Goal: Task Accomplishment & Management: Complete application form

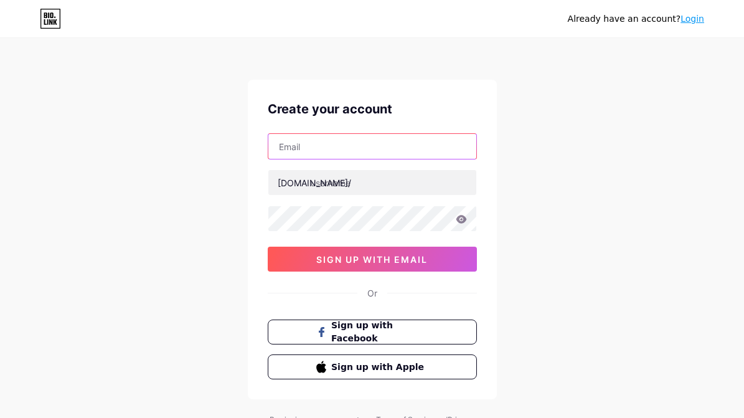
click at [345, 149] on input "text" at bounding box center [372, 146] width 208 height 25
type input "[EMAIL_ADDRESS][DOMAIN_NAME]"
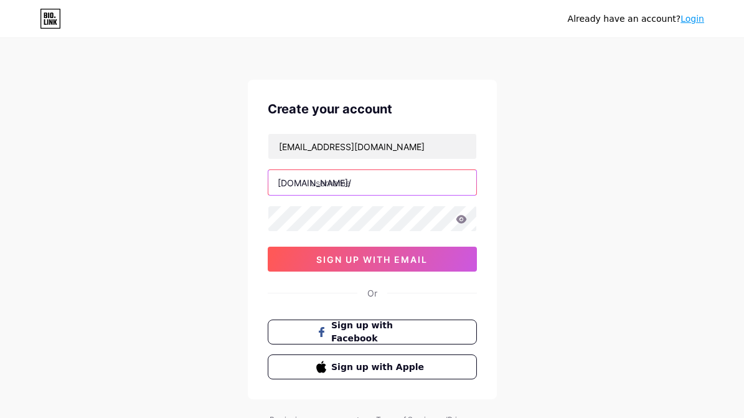
click at [348, 182] on input "text" at bounding box center [372, 182] width 208 height 25
type input "ambon4d"
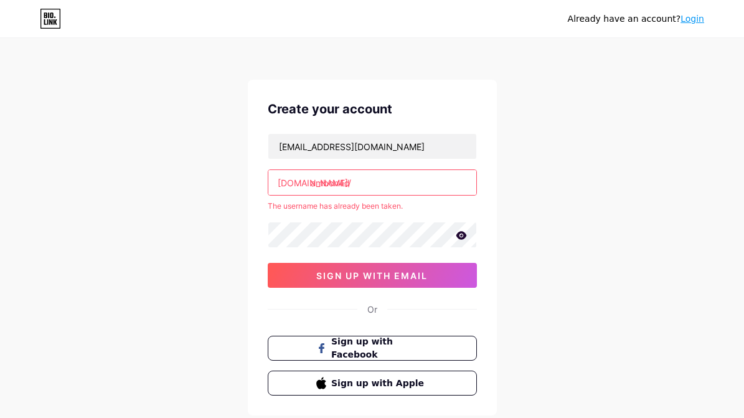
drag, startPoint x: 375, startPoint y: 178, endPoint x: 170, endPoint y: 196, distance: 205.8
click at [131, 197] on div "Already have an account? Login Create your account [EMAIL_ADDRESS][DOMAIN_NAME]…" at bounding box center [372, 246] width 744 height 493
click at [279, 181] on div "[DOMAIN_NAME]/" at bounding box center [314, 182] width 73 height 13
drag, startPoint x: 279, startPoint y: 181, endPoint x: 396, endPoint y: 185, distance: 117.2
click at [396, 185] on div "[DOMAIN_NAME]/ ambon4d" at bounding box center [372, 182] width 209 height 26
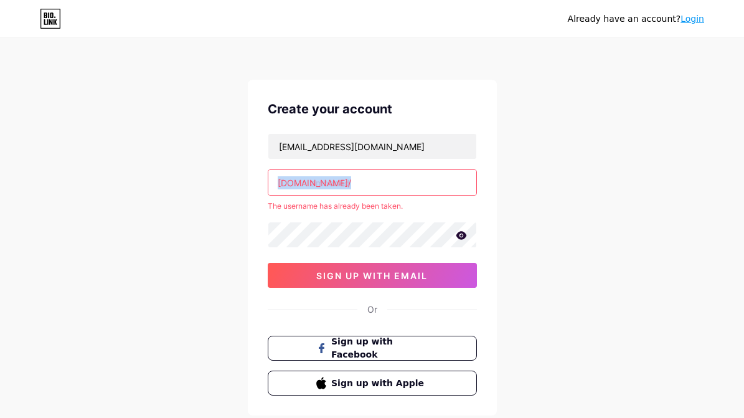
copy div "[DOMAIN_NAME]/"
click at [396, 184] on input "ambon4d" at bounding box center [372, 182] width 208 height 25
drag, startPoint x: 442, startPoint y: 181, endPoint x: 203, endPoint y: 165, distance: 239.1
click at [203, 165] on div "Already have an account? Login Create your account [EMAIL_ADDRESS][DOMAIN_NAME]…" at bounding box center [372, 246] width 744 height 493
click at [269, 182] on input "ambon4d" at bounding box center [372, 182] width 208 height 25
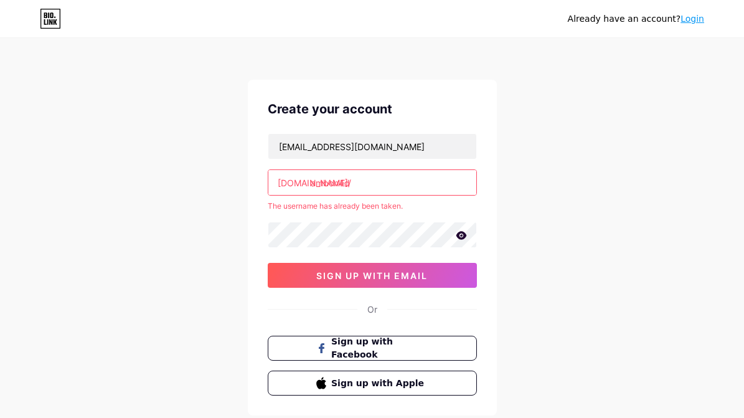
drag, startPoint x: 270, startPoint y: 182, endPoint x: 334, endPoint y: 182, distance: 64.2
click at [334, 182] on input "ambon4d" at bounding box center [372, 182] width 208 height 25
click at [283, 190] on input "ambon4d" at bounding box center [372, 182] width 208 height 25
drag, startPoint x: 290, startPoint y: 189, endPoint x: 317, endPoint y: 184, distance: 27.4
click at [317, 184] on input "ambon4d" at bounding box center [372, 182] width 208 height 25
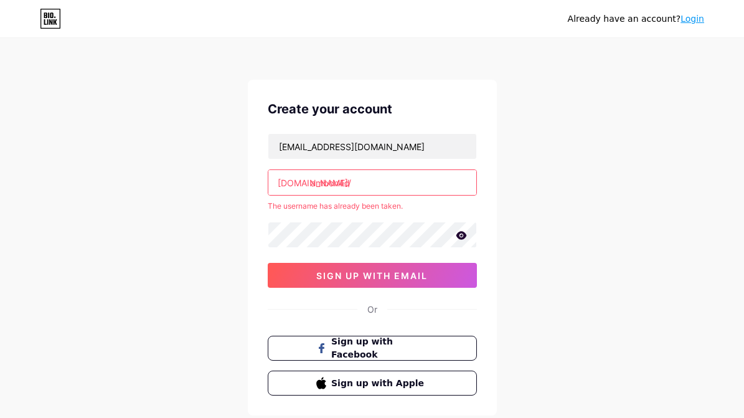
click at [287, 184] on div "[DOMAIN_NAME]/" at bounding box center [314, 182] width 73 height 13
drag, startPoint x: 287, startPoint y: 184, endPoint x: 306, endPoint y: 182, distance: 19.3
click at [306, 182] on div "[DOMAIN_NAME]/" at bounding box center [314, 182] width 73 height 13
copy div "[DOMAIN_NAME]/"
